Goal: Check status: Check status

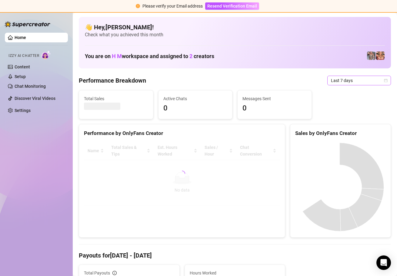
click at [384, 79] on icon "calendar" at bounding box center [386, 81] width 4 height 4
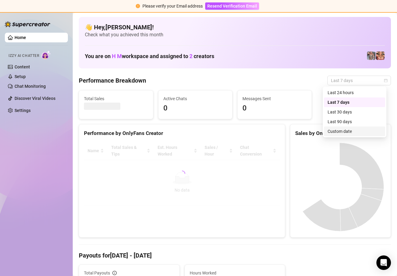
click at [366, 132] on div "Custom date" at bounding box center [355, 131] width 54 height 7
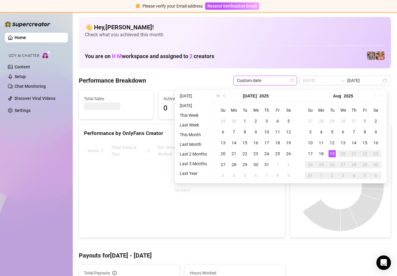
click at [331, 155] on div "19" at bounding box center [331, 153] width 7 height 7
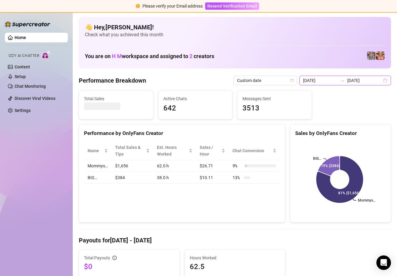
click at [332, 80] on input "2025-08-12" at bounding box center [320, 80] width 35 height 7
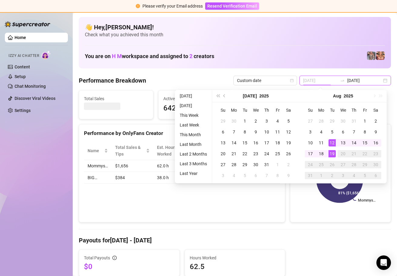
type input "[DATE]"
click at [332, 152] on div "19" at bounding box center [331, 153] width 7 height 7
type input "[DATE]"
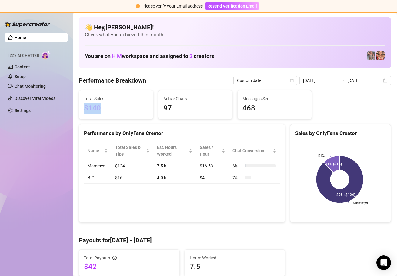
drag, startPoint x: 121, startPoint y: 108, endPoint x: 83, endPoint y: 110, distance: 38.3
click at [83, 110] on div "Total Sales $140" at bounding box center [116, 105] width 74 height 28
click at [93, 110] on span "$140" at bounding box center [116, 109] width 64 height 12
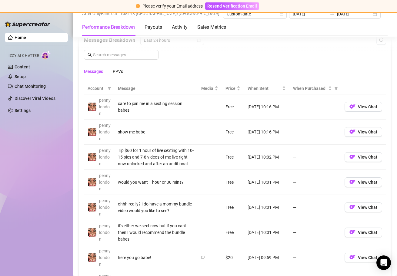
scroll to position [535, 0]
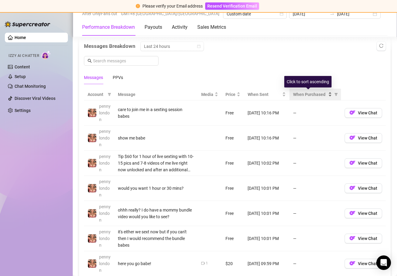
click at [326, 94] on div "When Purchased" at bounding box center [312, 94] width 39 height 7
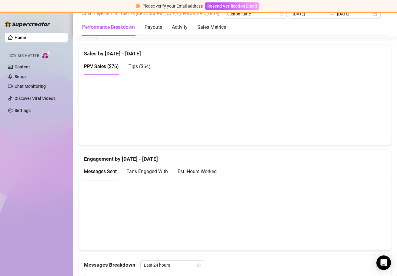
scroll to position [295, 0]
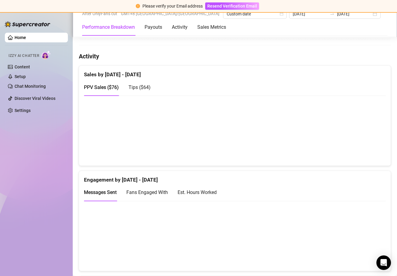
click at [142, 88] on span "Tips ( $64 )" at bounding box center [139, 88] width 22 height 6
click at [109, 87] on span "PPV Sales ( $76 )" at bounding box center [101, 88] width 35 height 6
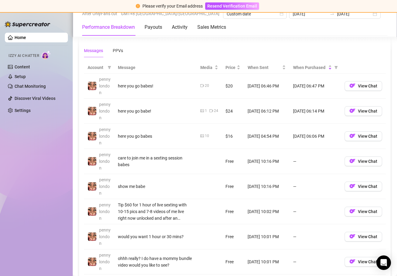
scroll to position [572, 0]
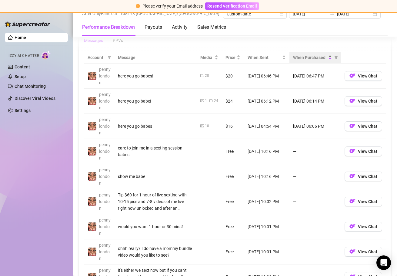
click at [325, 59] on div "When Purchased" at bounding box center [312, 57] width 39 height 7
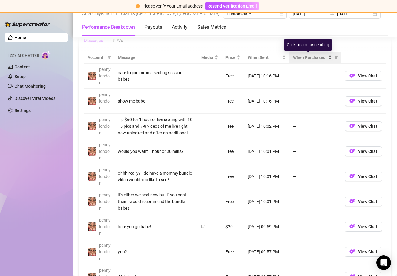
click at [325, 58] on div "When Purchased" at bounding box center [312, 57] width 39 height 7
click at [326, 56] on div "When Purchased" at bounding box center [312, 57] width 39 height 7
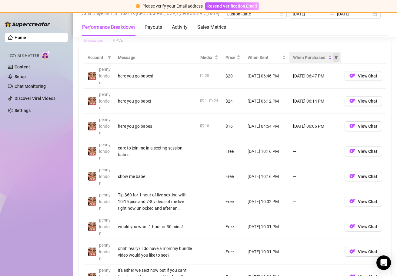
click at [335, 56] on icon "filter" at bounding box center [336, 57] width 3 height 3
click at [320, 81] on span "Purchased" at bounding box center [312, 79] width 20 height 5
radio input "true"
click at [327, 101] on span "OK" at bounding box center [328, 100] width 6 height 5
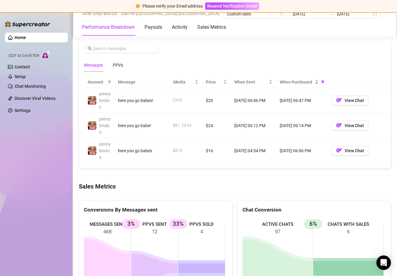
scroll to position [534, 0]
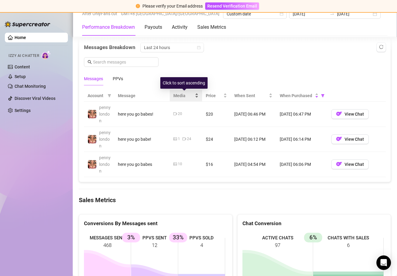
click at [194, 96] on div "Media" at bounding box center [185, 95] width 25 height 7
click at [111, 80] on div "Messages PPVs" at bounding box center [103, 79] width 39 height 14
click at [116, 79] on div "PPVs" at bounding box center [118, 78] width 10 height 7
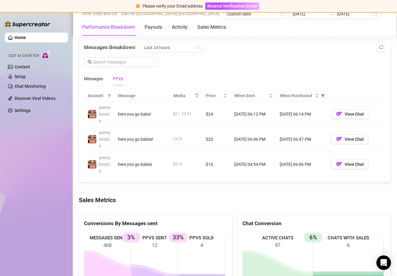
click at [293, 114] on td "Aug 19, 06:14 PM" at bounding box center [302, 114] width 52 height 25
click at [291, 138] on td "Aug 19, 06:47 PM" at bounding box center [302, 139] width 52 height 25
click at [290, 147] on td "Aug 19, 06:47 PM" at bounding box center [302, 139] width 52 height 25
click at [289, 162] on td "Aug 19, 06:06 PM" at bounding box center [302, 164] width 52 height 25
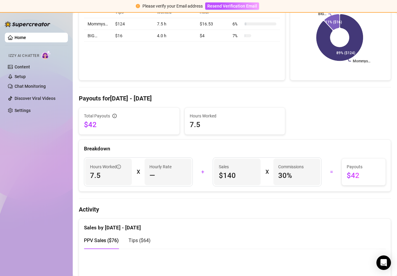
scroll to position [0, 0]
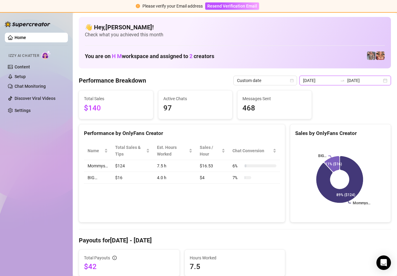
click at [326, 78] on input "[DATE]" at bounding box center [320, 80] width 35 height 7
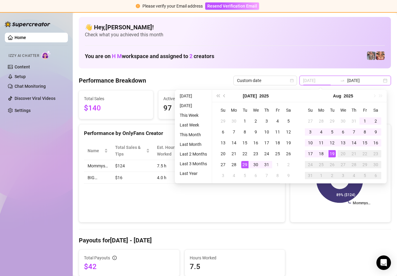
type input "[DATE]"
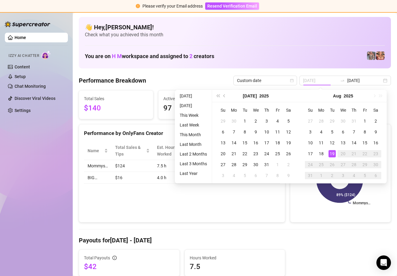
click at [333, 155] on div "19" at bounding box center [331, 153] width 7 height 7
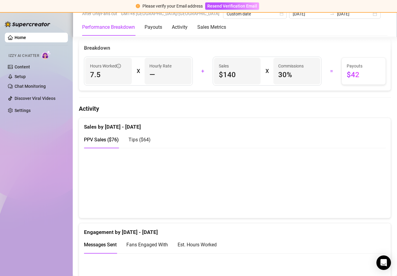
scroll to position [249, 0]
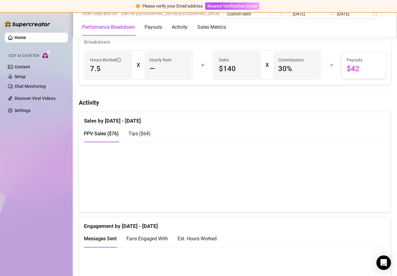
click at [134, 134] on span "Tips ( $64 )" at bounding box center [139, 134] width 22 height 6
click at [114, 136] on span "PPV Sales ( $76 )" at bounding box center [101, 134] width 35 height 6
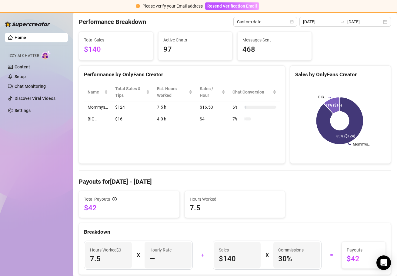
scroll to position [0, 0]
